Goal: Information Seeking & Learning: Check status

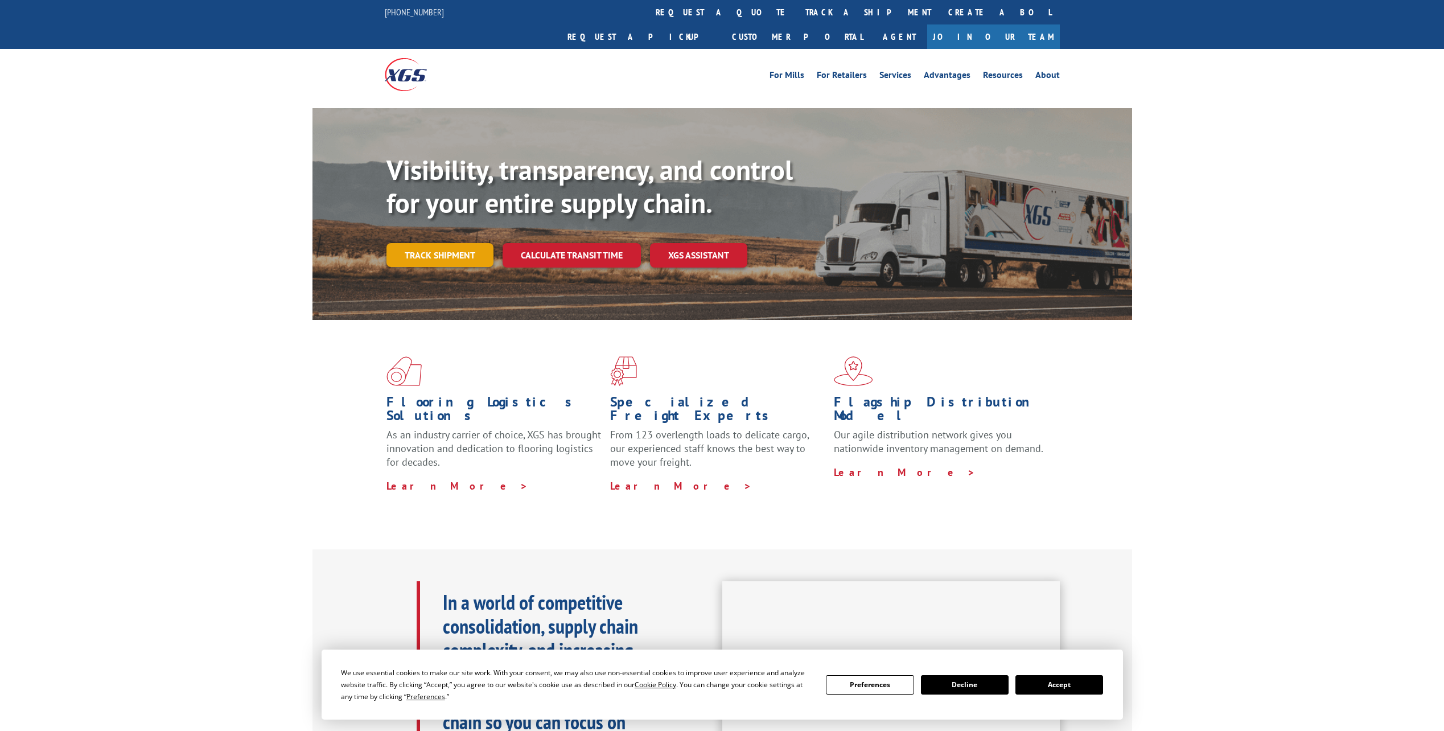
click at [447, 243] on link "Track shipment" at bounding box center [439, 255] width 107 height 24
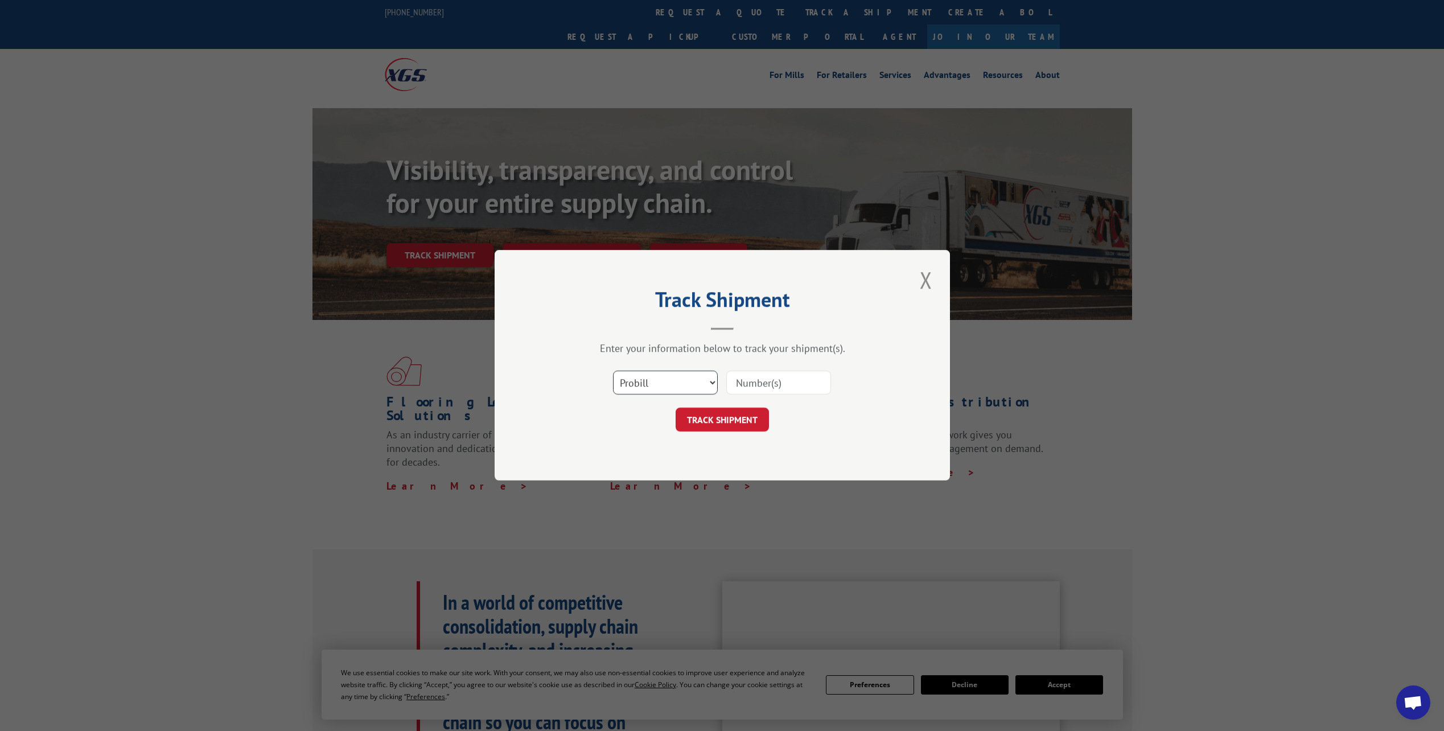
click at [669, 384] on select "Select category... Probill BOL PO" at bounding box center [665, 383] width 105 height 24
select select "bol"
click at [613, 371] on select "Select category... Probill BOL PO" at bounding box center [665, 383] width 105 height 24
click at [764, 381] on input at bounding box center [778, 383] width 105 height 24
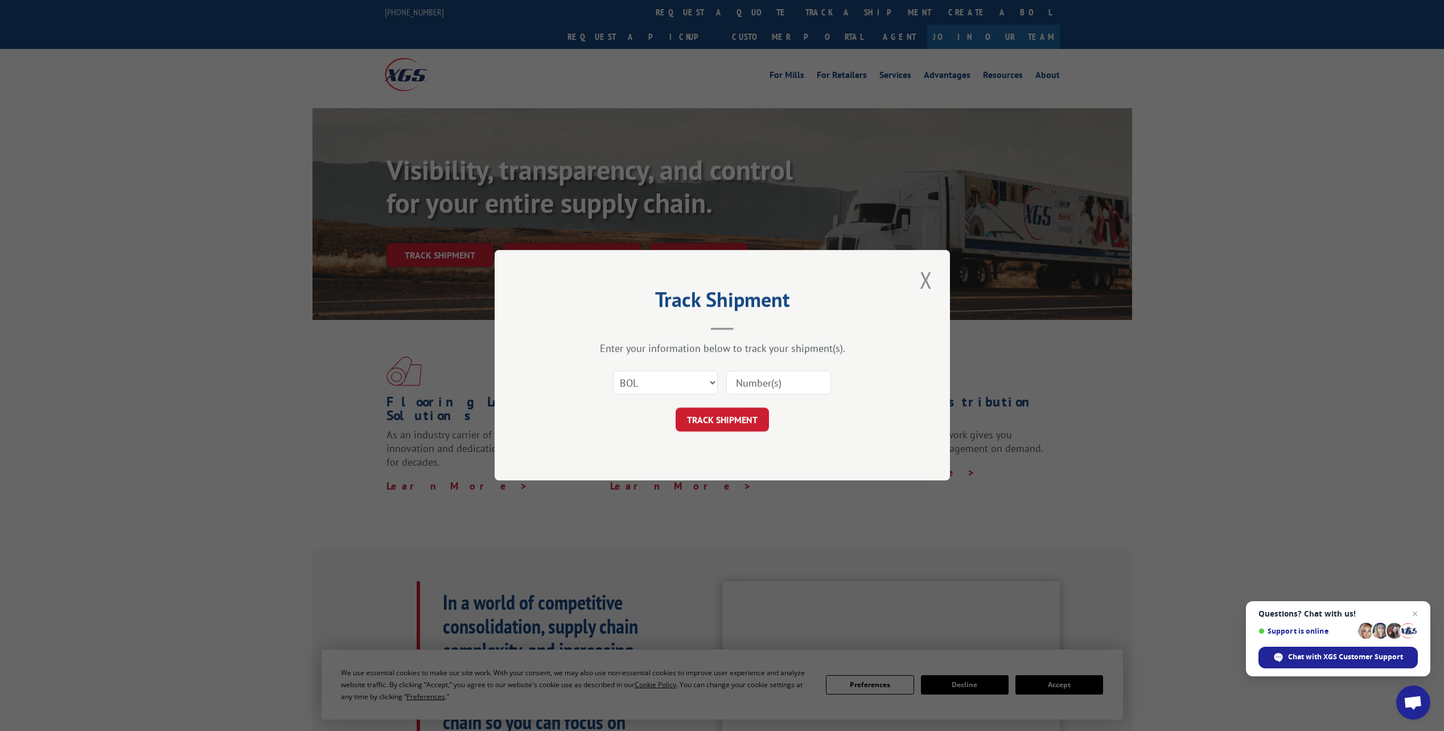
paste input "866726"
type input "866726"
click at [713, 419] on button "TRACK SHIPMENT" at bounding box center [722, 420] width 93 height 24
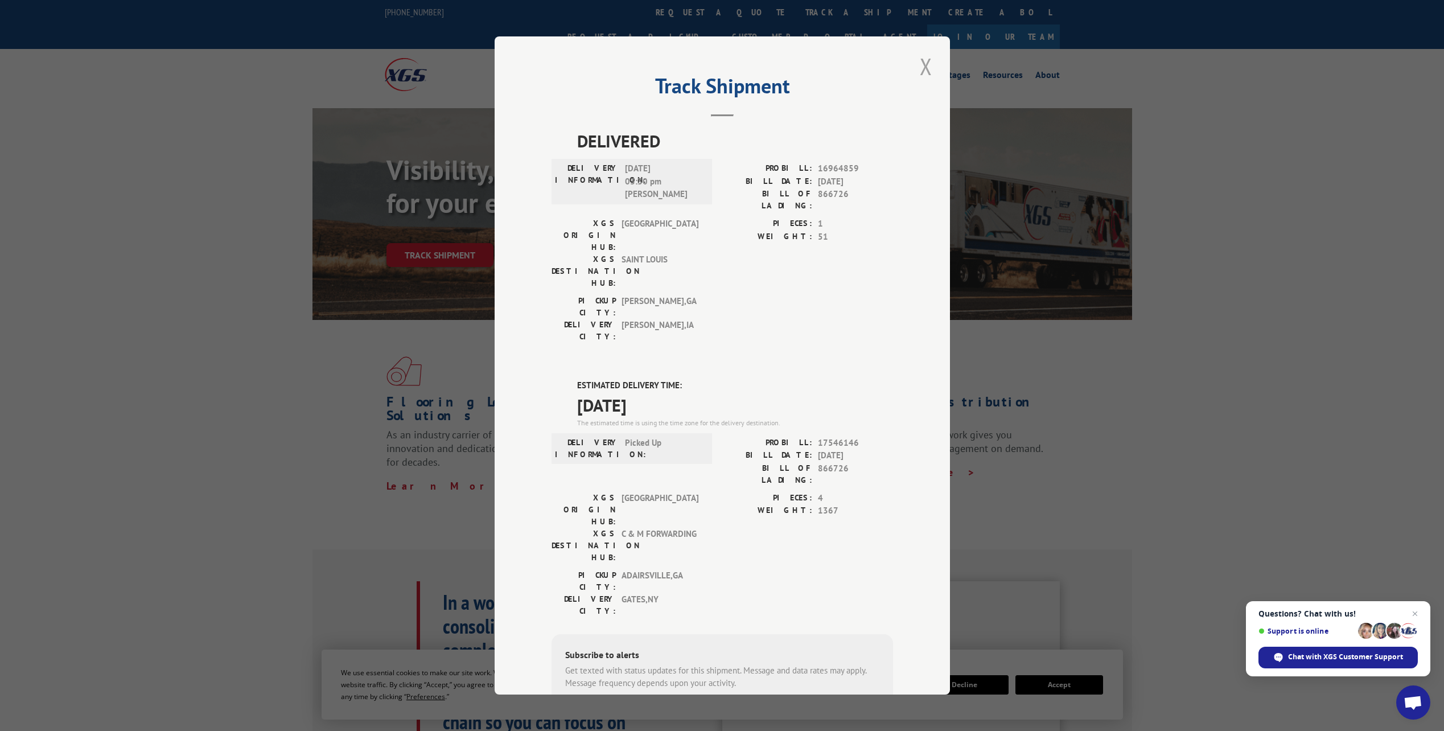
click at [918, 68] on button "Close modal" at bounding box center [925, 66] width 19 height 31
